Goal: Transaction & Acquisition: Obtain resource

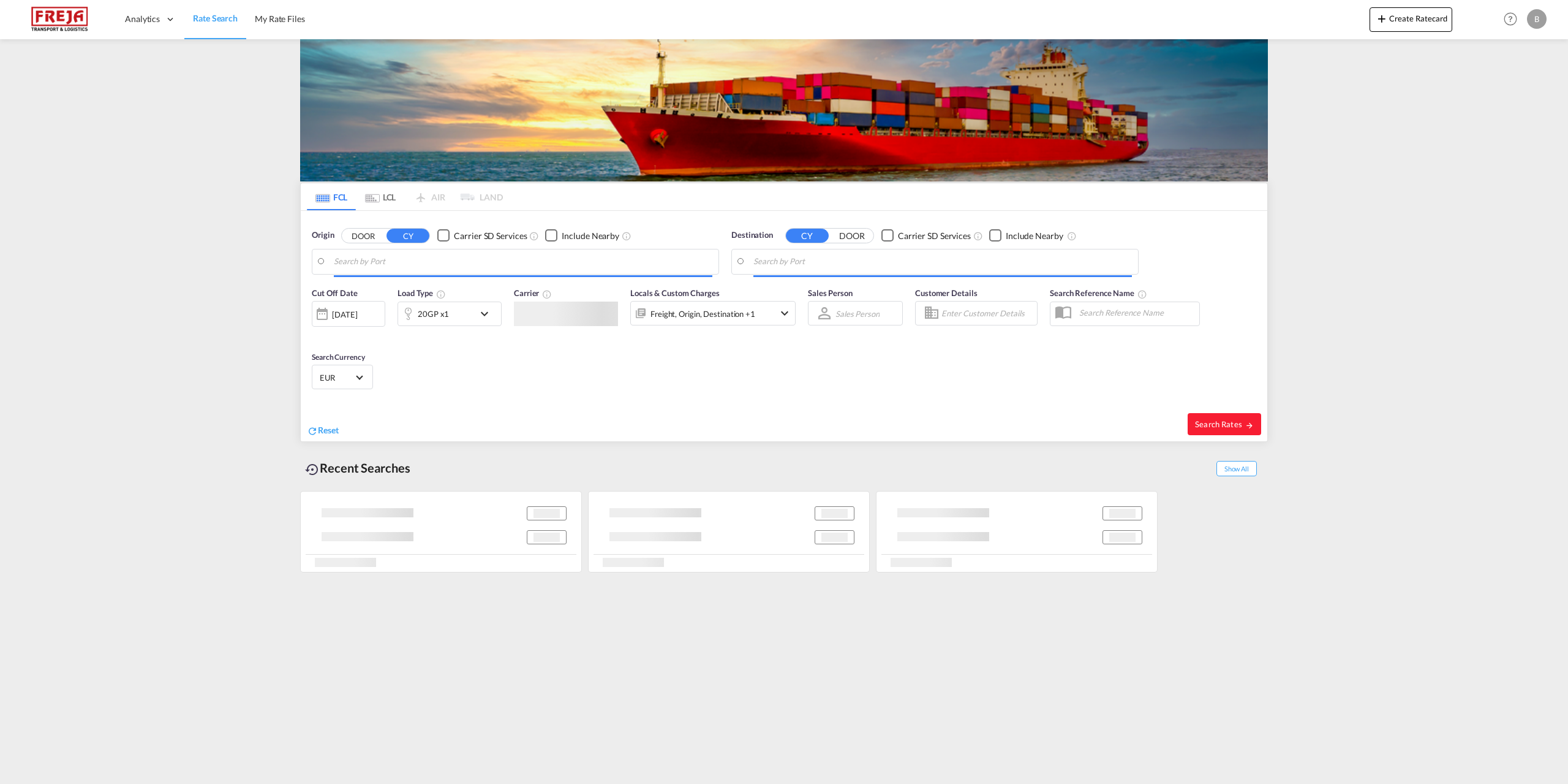
type input "[GEOGRAPHIC_DATA], AH, CNSUH"
type input "[GEOGRAPHIC_DATA], [GEOGRAPHIC_DATA]"
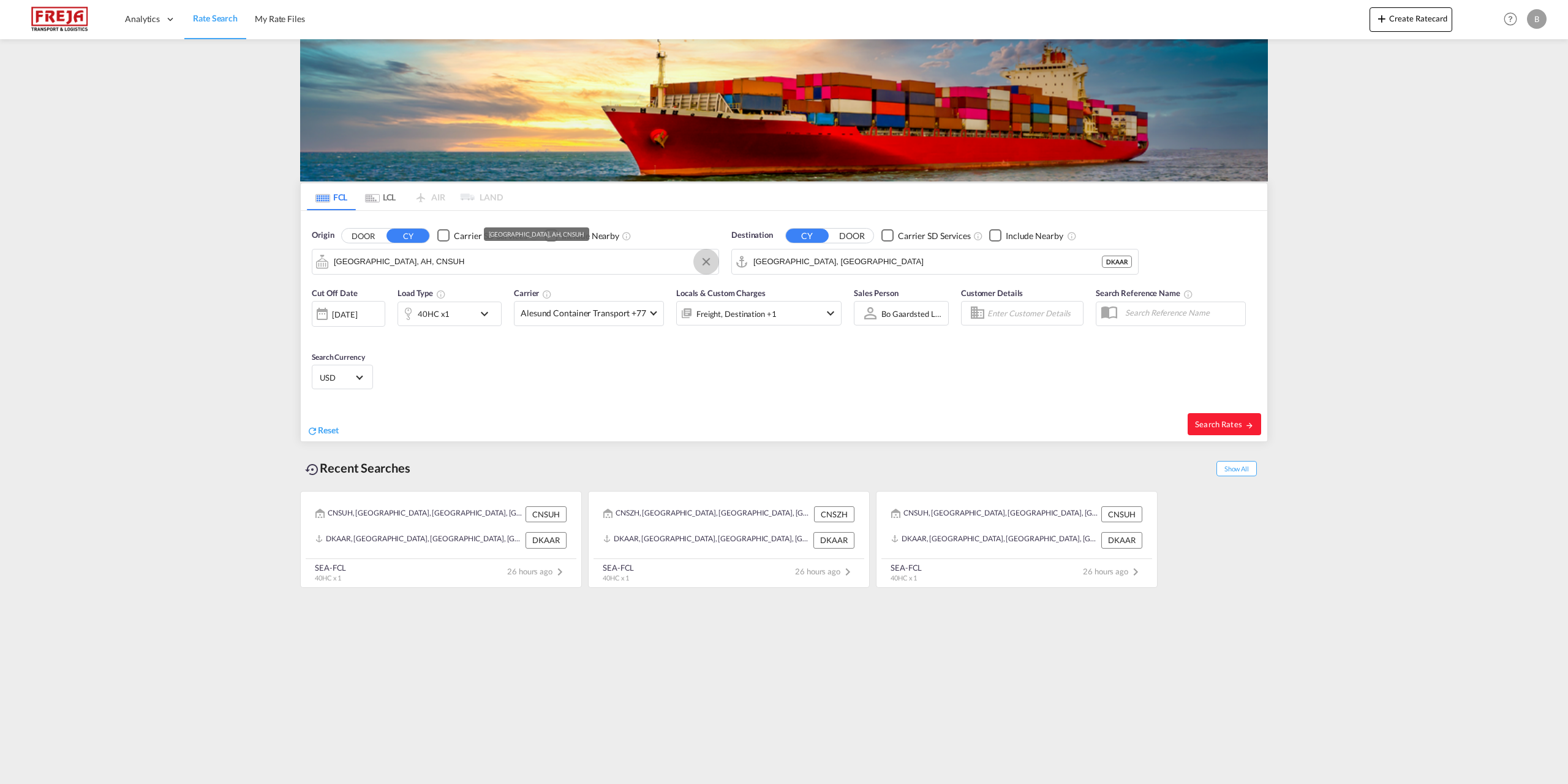
click at [701, 263] on button "Clear Input" at bounding box center [706, 262] width 18 height 18
click at [411, 290] on div "Shanghai [GEOGRAPHIC_DATA] CNSHA" at bounding box center [429, 294] width 233 height 37
type input "[GEOGRAPHIC_DATA], [GEOGRAPHIC_DATA]"
click at [485, 316] on md-icon "icon-chevron-down" at bounding box center [487, 313] width 21 height 15
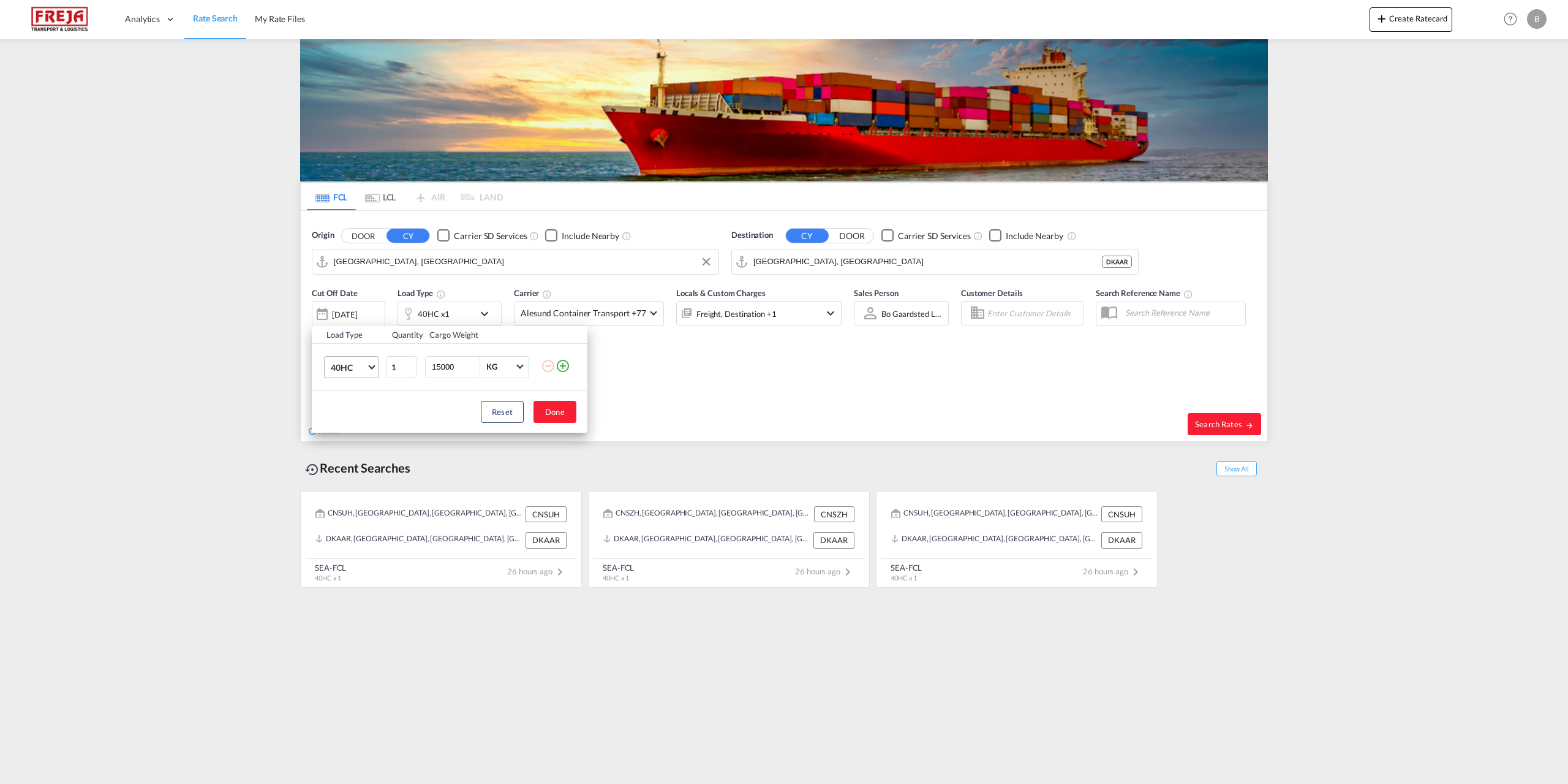
click at [370, 366] on span "Choose: \a40HC" at bounding box center [371, 365] width 7 height 7
click at [358, 308] on md-option "20GP" at bounding box center [363, 308] width 84 height 30
click at [366, 312] on div "Load Type Quantity Cargo Weight 20GP 1 15000 KG KG Load type addition is restri…" at bounding box center [784, 392] width 1568 height 784
click at [357, 312] on div "[DATE]" at bounding box center [344, 313] width 25 height 11
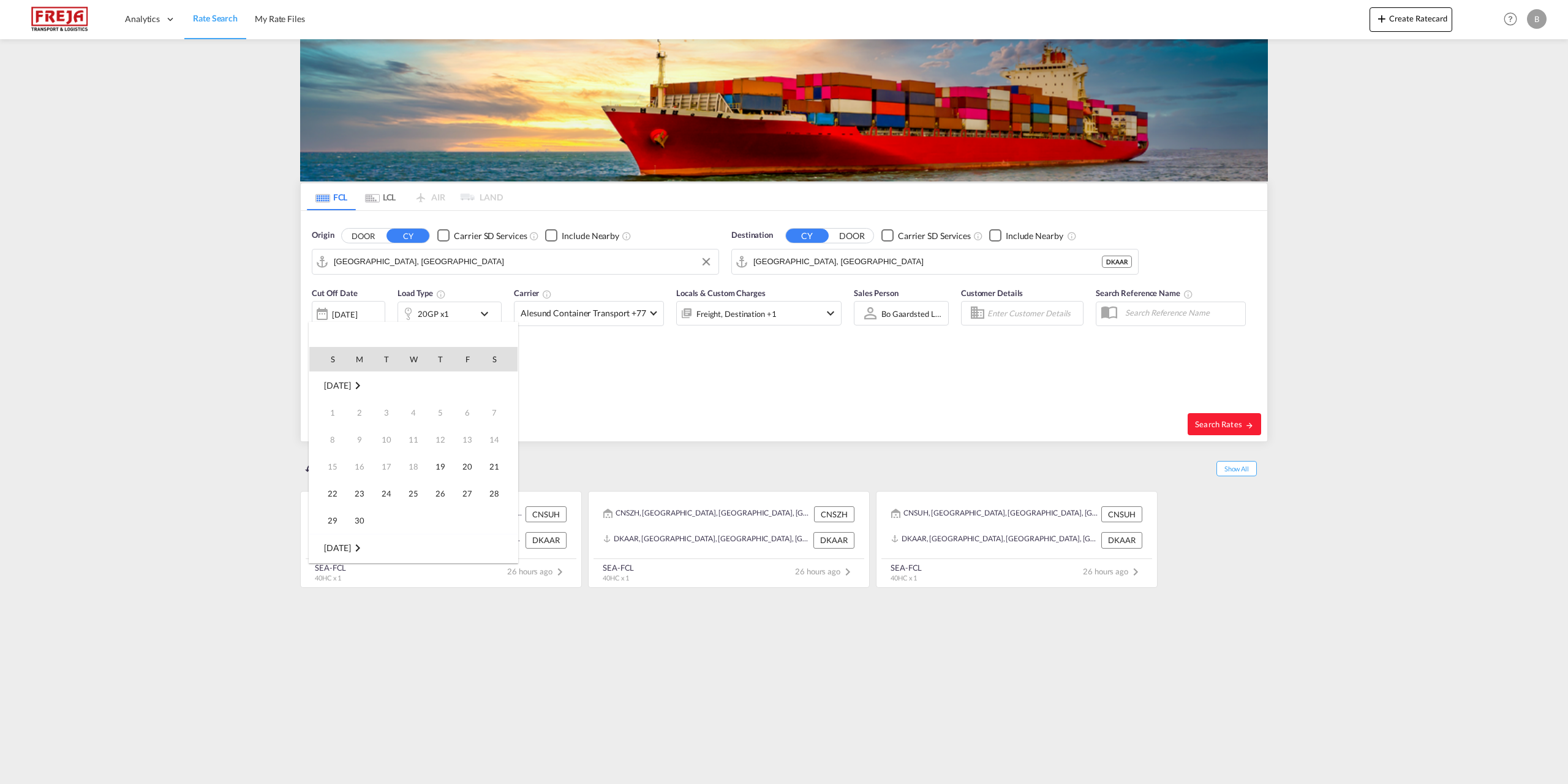
scroll to position [488, 0]
click at [365, 381] on md-icon "September 2025" at bounding box center [357, 385] width 15 height 15
click at [361, 389] on span "[DATE]" at bounding box center [359, 388] width 25 height 25
click at [1220, 424] on div at bounding box center [784, 392] width 1568 height 784
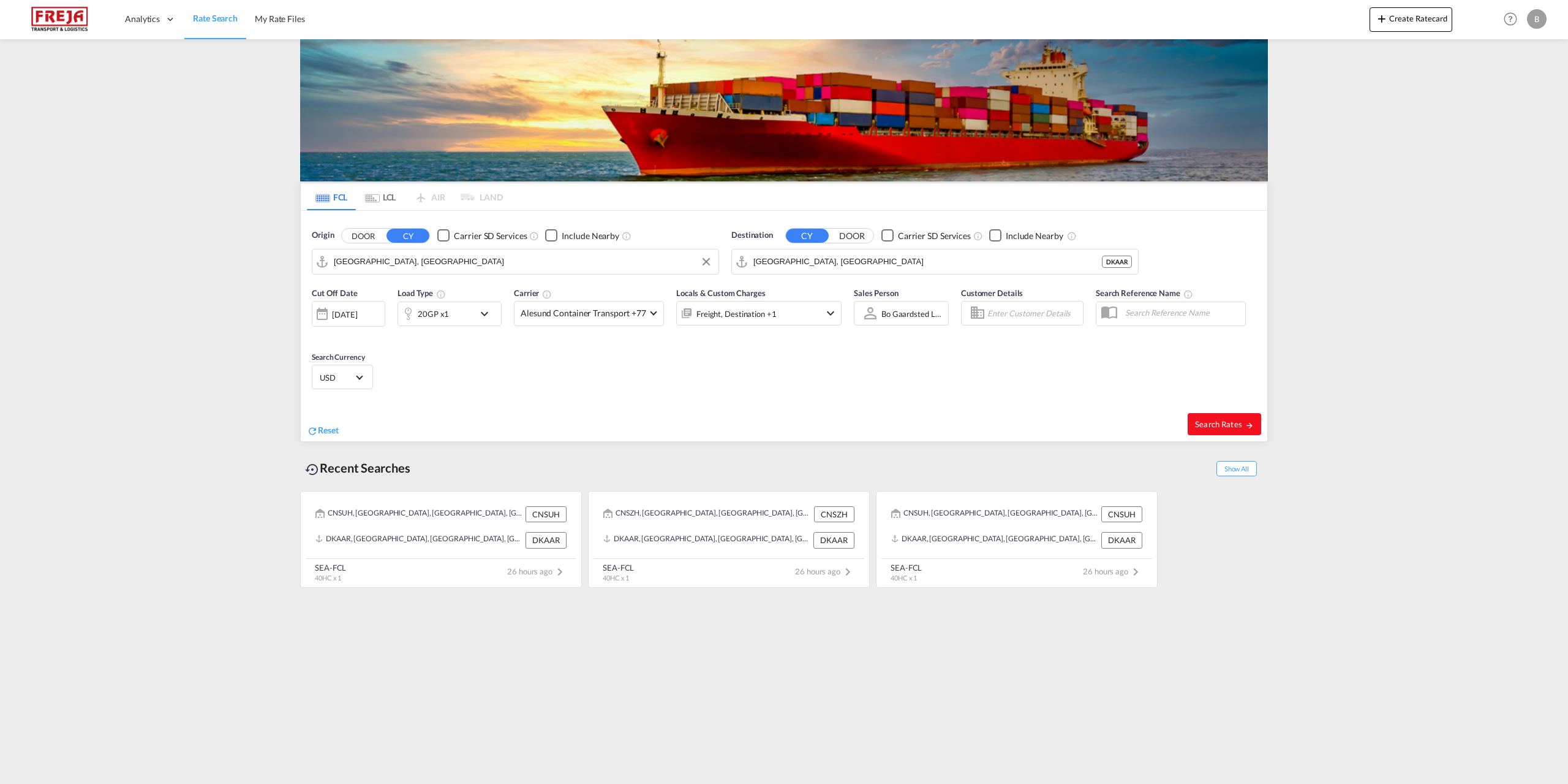
click at [1218, 424] on span "Search Rates" at bounding box center [1224, 424] width 59 height 10
type input "CNSHA to DKAAR / [DATE]"
